Goal: Task Accomplishment & Management: Manage account settings

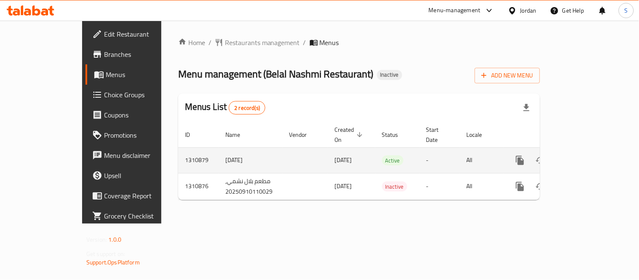
click at [586, 155] on icon "enhanced table" at bounding box center [580, 160] width 10 height 10
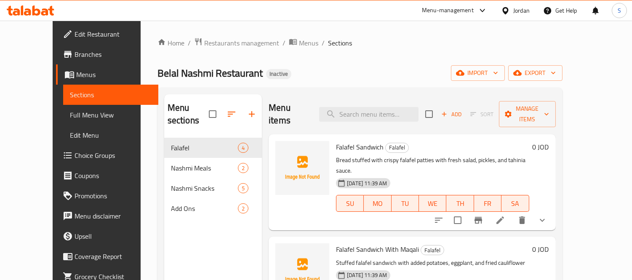
click at [75, 29] on span "Edit Restaurant" at bounding box center [113, 34] width 77 height 10
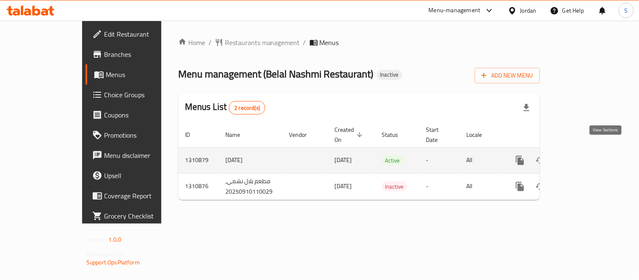
click at [586, 155] on icon "enhanced table" at bounding box center [580, 160] width 10 height 10
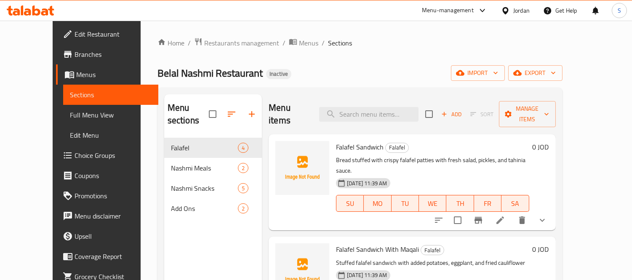
click at [70, 112] on span "Full Menu View" at bounding box center [111, 115] width 82 height 10
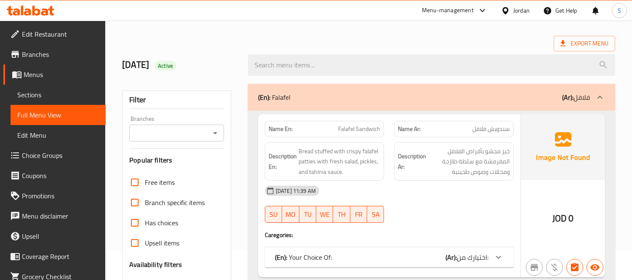
scroll to position [93, 0]
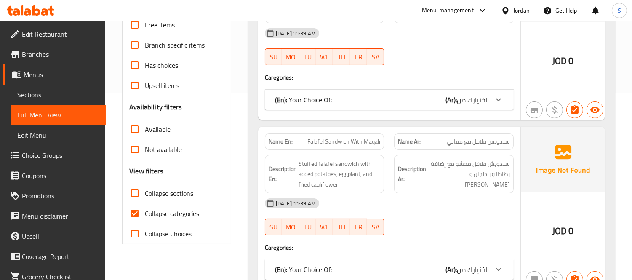
click at [161, 212] on span "Collapse categories" at bounding box center [172, 213] width 54 height 10
click at [145, 212] on input "Collapse categories" at bounding box center [135, 213] width 20 height 20
checkbox input "false"
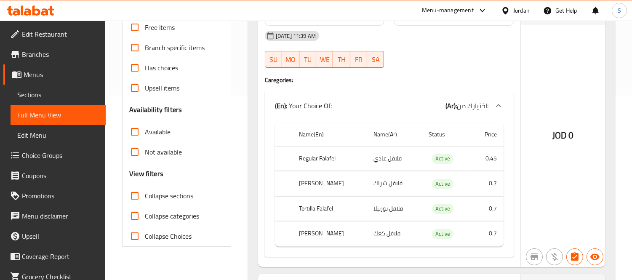
scroll to position [0, 0]
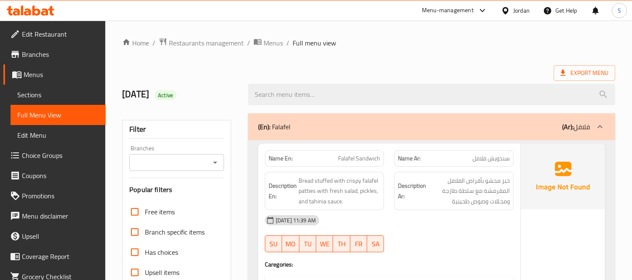
click at [71, 90] on span "Sections" at bounding box center [58, 95] width 82 height 10
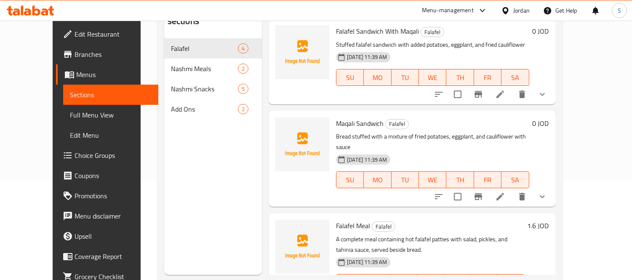
scroll to position [118, 0]
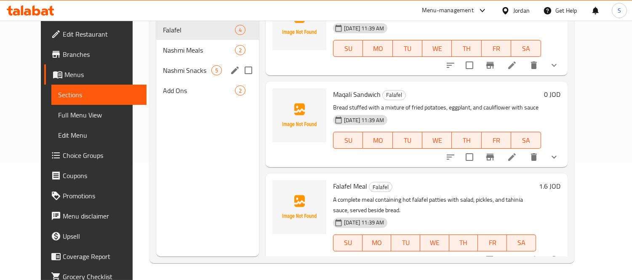
click at [181, 80] on div "Add Ons 2" at bounding box center [207, 90] width 103 height 20
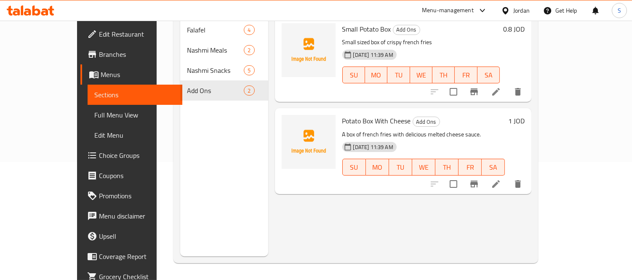
scroll to position [71, 0]
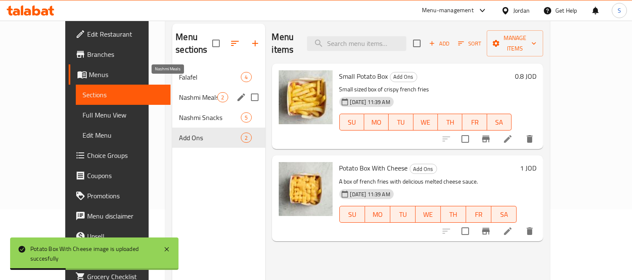
click at [192, 92] on span "Nashmi Meals" at bounding box center [198, 97] width 38 height 10
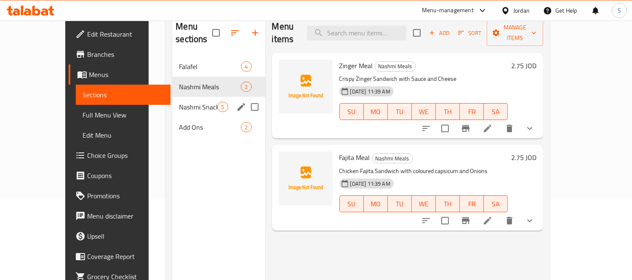
scroll to position [71, 0]
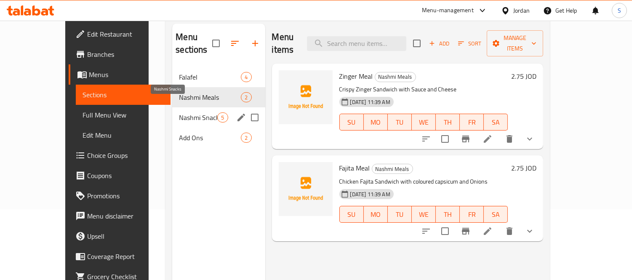
click at [179, 112] on span "Nashmi Snacks" at bounding box center [198, 117] width 38 height 10
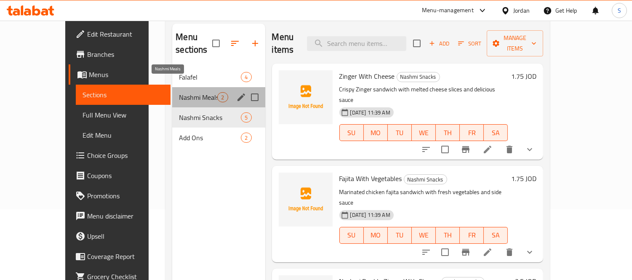
click at [189, 92] on span "Nashmi Meals" at bounding box center [198, 97] width 38 height 10
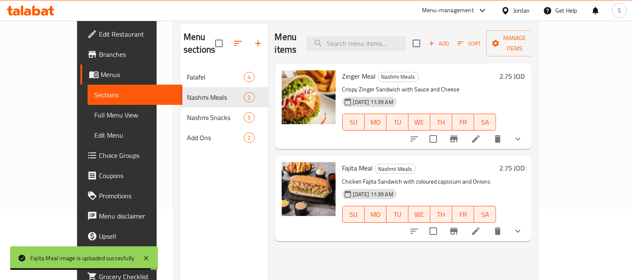
drag, startPoint x: 177, startPoint y: 146, endPoint x: 176, endPoint y: 133, distance: 13.1
click at [180, 144] on div "Menu sections Falafel 4 Nashmi Meals 2 Nashmi Snacks 5 Add Ons 2" at bounding box center [224, 164] width 88 height 280
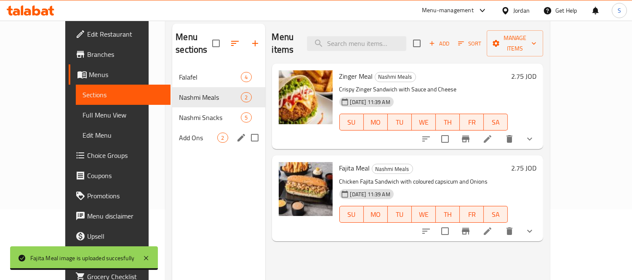
click at [176, 131] on div "Add Ons 2" at bounding box center [218, 138] width 93 height 20
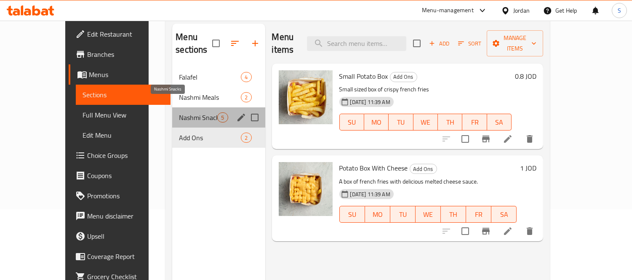
click at [180, 112] on span "Nashmi Snacks" at bounding box center [198, 117] width 38 height 10
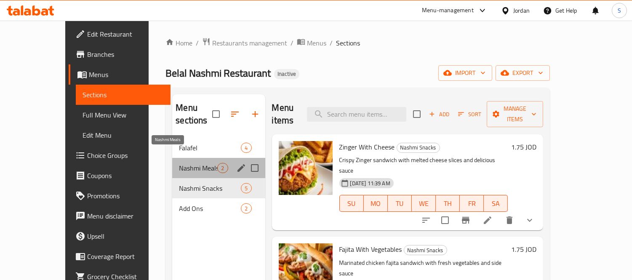
click at [179, 163] on span "Nashmi Meals" at bounding box center [198, 168] width 38 height 10
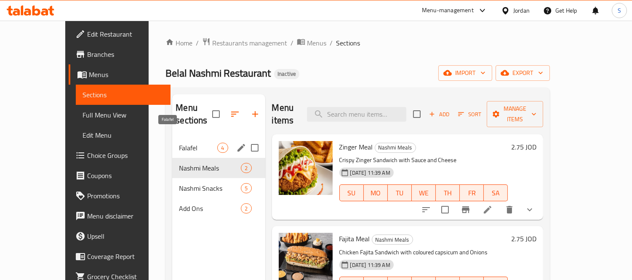
click at [197, 143] on span "Falafel" at bounding box center [198, 148] width 38 height 10
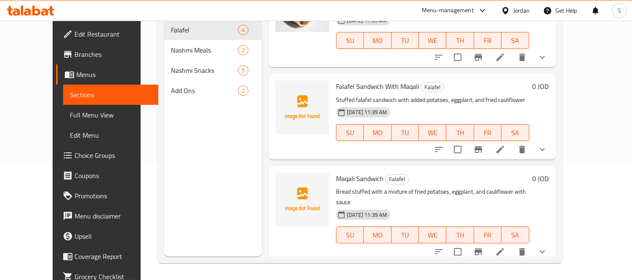
scroll to position [25, 0]
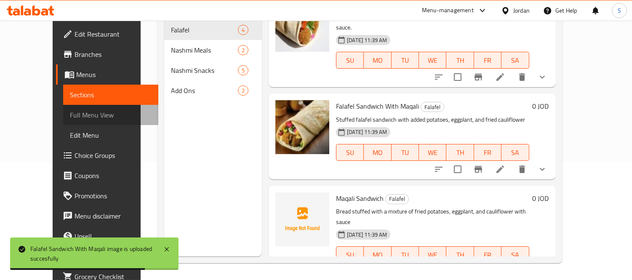
click at [70, 116] on span "Full Menu View" at bounding box center [111, 115] width 82 height 10
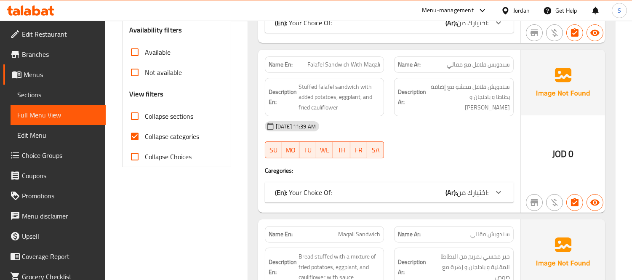
click at [176, 138] on span "Collapse categories" at bounding box center [172, 136] width 54 height 10
click at [145, 138] on input "Collapse categories" at bounding box center [135, 136] width 20 height 20
checkbox input "false"
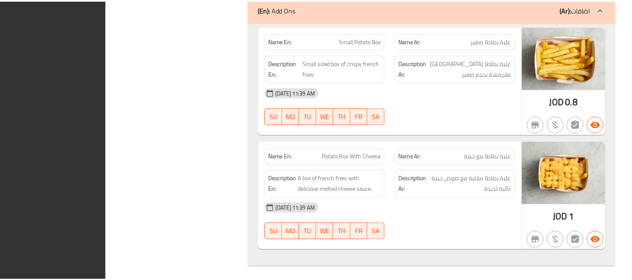
scroll to position [3122, 0]
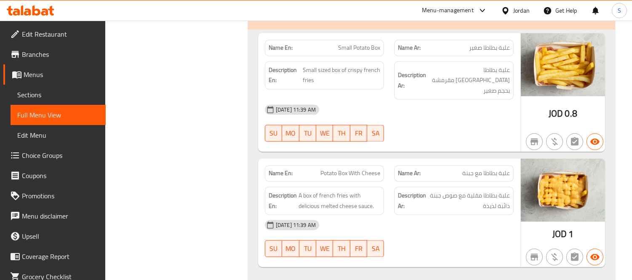
click at [525, 9] on div "Jordan" at bounding box center [521, 10] width 16 height 9
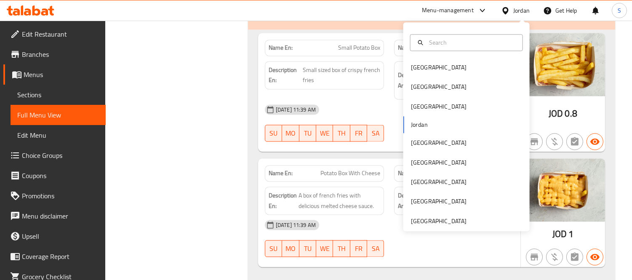
click at [420, 227] on div "[GEOGRAPHIC_DATA] [GEOGRAPHIC_DATA] [GEOGRAPHIC_DATA] [GEOGRAPHIC_DATA] [GEOGRA…" at bounding box center [466, 126] width 126 height 209
click at [422, 221] on div "[GEOGRAPHIC_DATA]" at bounding box center [439, 220] width 56 height 9
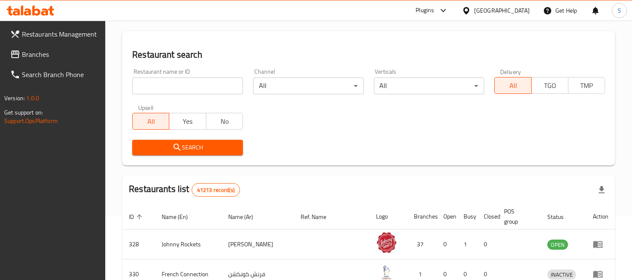
scroll to position [359, 0]
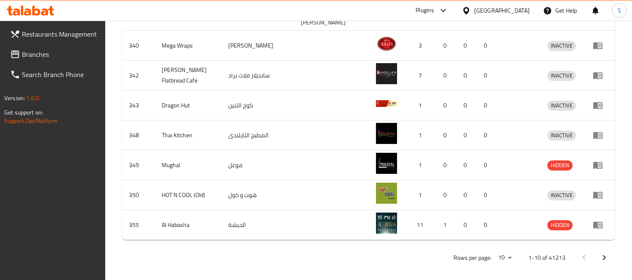
click at [29, 56] on span "Branches" at bounding box center [60, 54] width 77 height 10
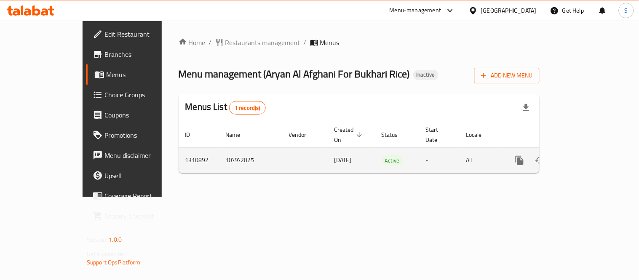
click at [585, 155] on icon "enhanced table" at bounding box center [580, 160] width 10 height 10
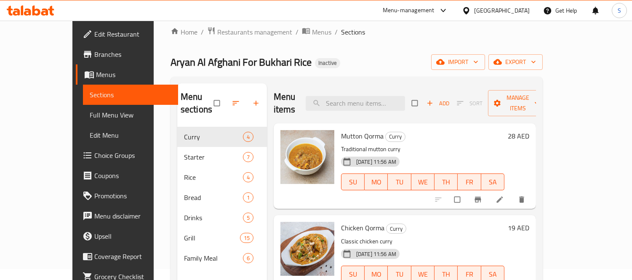
scroll to position [47, 0]
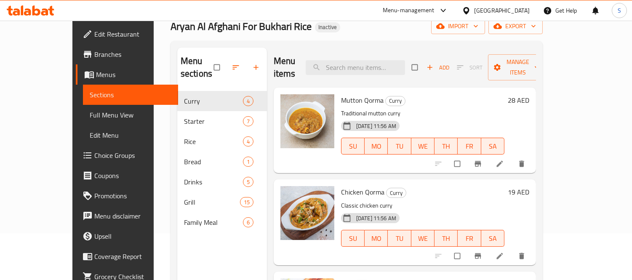
click at [90, 115] on span "Full Menu View" at bounding box center [131, 115] width 82 height 10
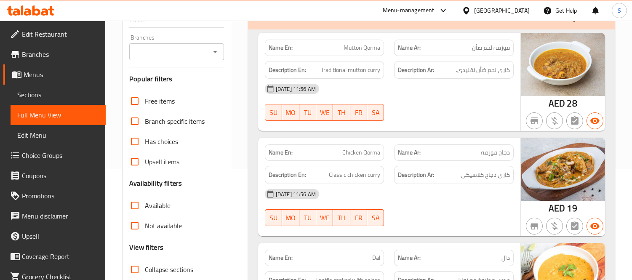
scroll to position [187, 0]
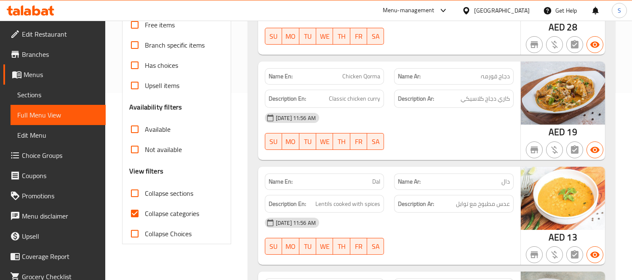
click at [159, 214] on span "Collapse categories" at bounding box center [172, 213] width 54 height 10
click at [145, 214] on input "Collapse categories" at bounding box center [135, 213] width 20 height 20
checkbox input "false"
click at [0, 0] on div "Menu-management United Arab Emirates Get Help S" at bounding box center [316, 10] width 632 height 20
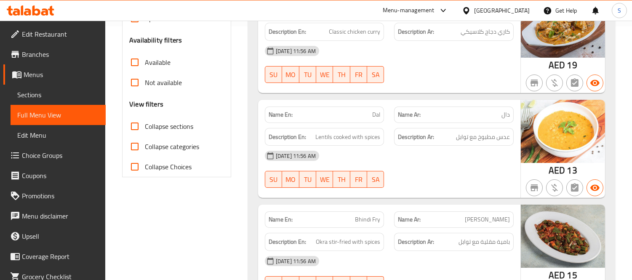
scroll to position [0, 0]
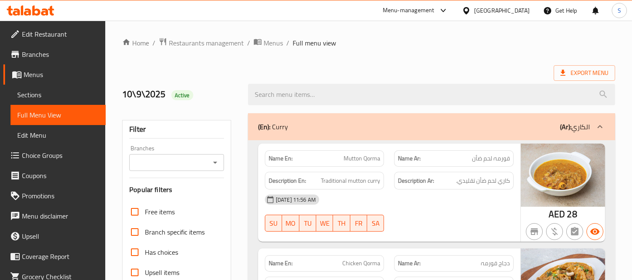
click at [207, 80] on div "10\9\2025 Active" at bounding box center [180, 94] width 126 height 37
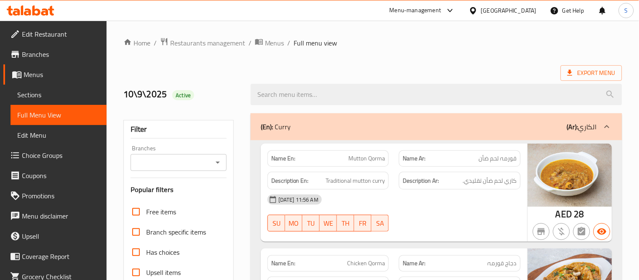
scroll to position [195, 0]
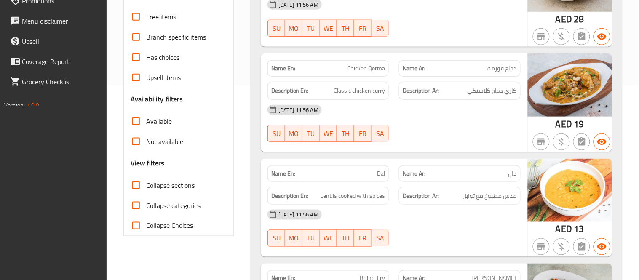
click at [431, 102] on div "10-09-2025 11:56 AM" at bounding box center [393, 110] width 263 height 20
click at [180, 186] on span "Collapse sections" at bounding box center [170, 185] width 48 height 10
click at [146, 186] on input "Collapse sections" at bounding box center [136, 185] width 20 height 20
checkbox input "true"
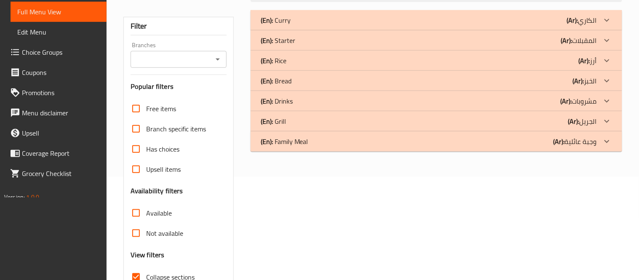
scroll to position [27, 0]
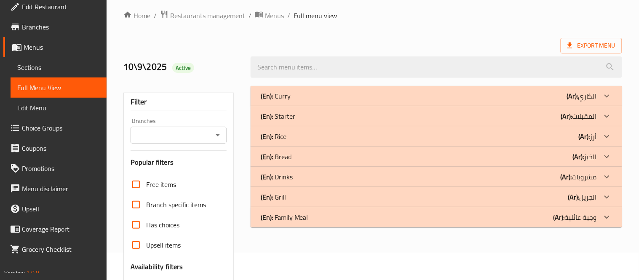
click at [295, 213] on p "(En): Family Meal" at bounding box center [285, 217] width 48 height 10
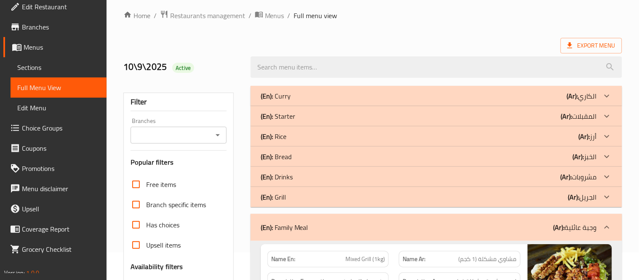
click at [309, 195] on div "(En): Grill (Ar): الجريل" at bounding box center [429, 197] width 336 height 10
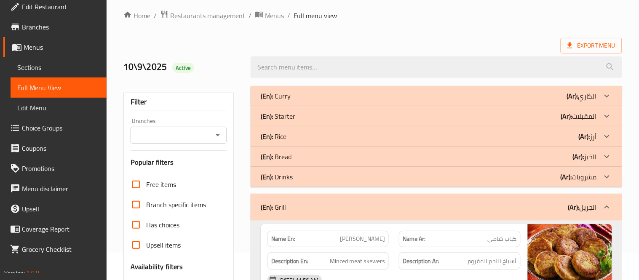
click at [315, 177] on div "(En): Drinks (Ar): مشروبات" at bounding box center [429, 177] width 336 height 10
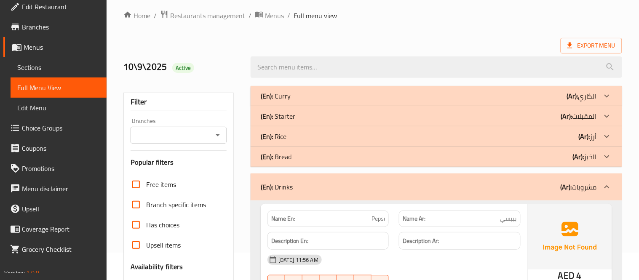
click at [320, 158] on div "(En): Bread (Ar): الخبز" at bounding box center [429, 157] width 336 height 10
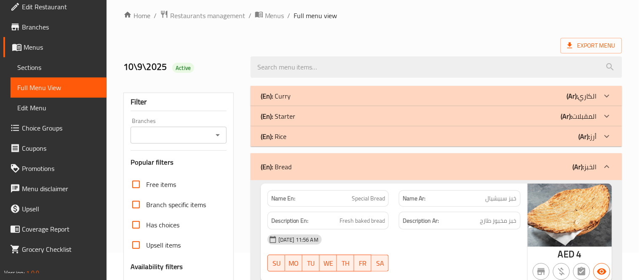
click at [329, 133] on div "(En): Rice (Ar): أرز" at bounding box center [429, 136] width 336 height 10
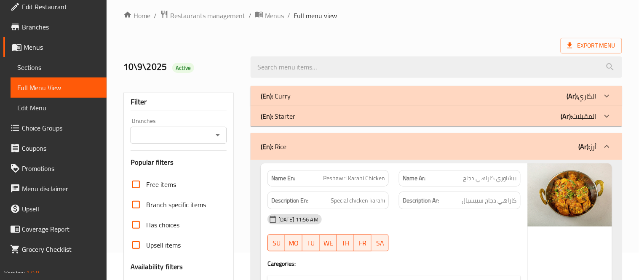
click at [331, 120] on div "(En): Starter (Ar): المقبلات" at bounding box center [429, 116] width 336 height 10
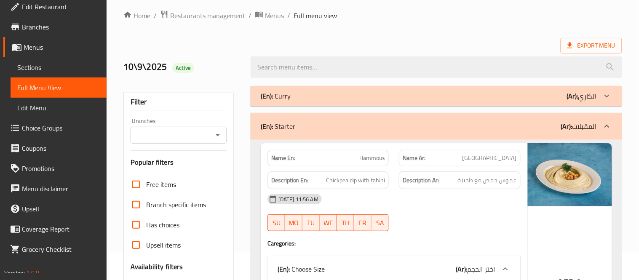
click at [333, 102] on div "(En): Curry (Ar): الكاري" at bounding box center [435, 96] width 371 height 20
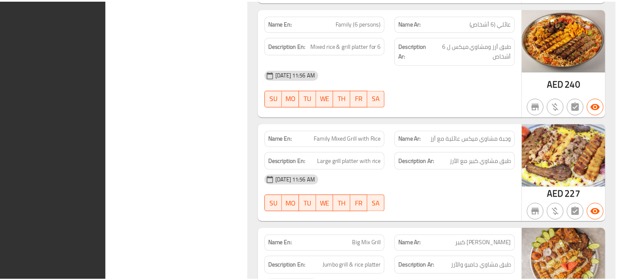
scroll to position [5248, 0]
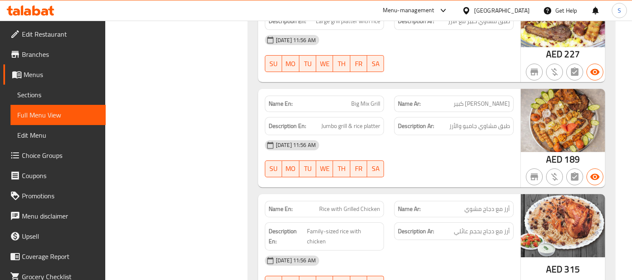
click at [38, 97] on span "Sections" at bounding box center [58, 95] width 82 height 10
